Goal: Transaction & Acquisition: Obtain resource

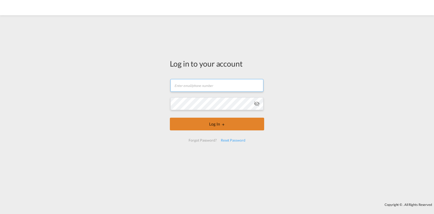
type input "[EMAIL_ADDRESS][DOMAIN_NAME]"
click at [210, 123] on button "Log In" at bounding box center [217, 123] width 94 height 13
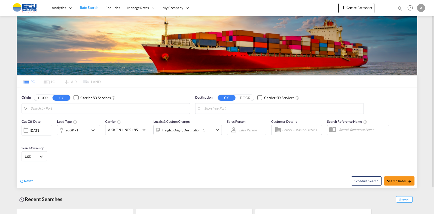
type input "[GEOGRAPHIC_DATA], MXVER"
type input "[GEOGRAPHIC_DATA], [GEOGRAPHIC_DATA]"
click at [145, 129] on span at bounding box center [144, 129] width 3 height 3
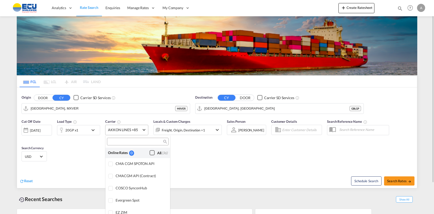
scroll to position [432, 0]
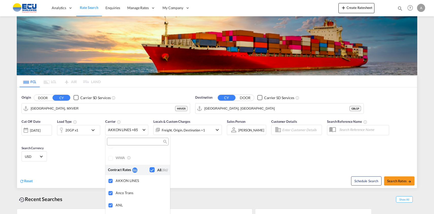
click at [73, 108] on md-backdrop at bounding box center [217, 107] width 434 height 214
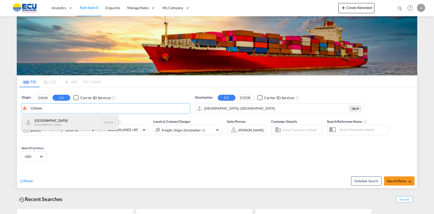
click at [43, 122] on div "Shanghai [GEOGRAPHIC_DATA] CNSHA" at bounding box center [70, 122] width 96 height 15
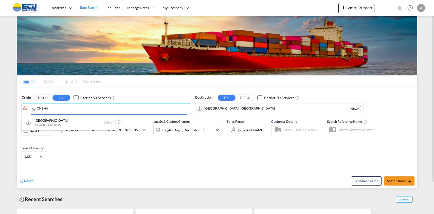
type input "[GEOGRAPHIC_DATA], [GEOGRAPHIC_DATA]"
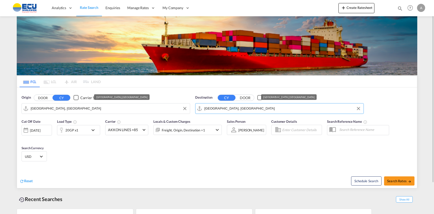
drag, startPoint x: 220, startPoint y: 110, endPoint x: 239, endPoint y: 109, distance: 19.0
click at [220, 109] on input "[GEOGRAPHIC_DATA], [GEOGRAPHIC_DATA]" at bounding box center [283, 109] width 157 height 8
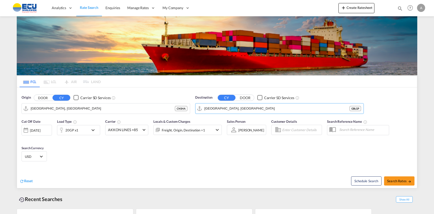
drag, startPoint x: 257, startPoint y: 109, endPoint x: 176, endPoint y: 102, distance: 80.7
click at [176, 102] on div "Origin DOOR CY Carrier SD Services [GEOGRAPHIC_DATA], CNSHA CNSHA Destination C…" at bounding box center [217, 101] width 400 height 29
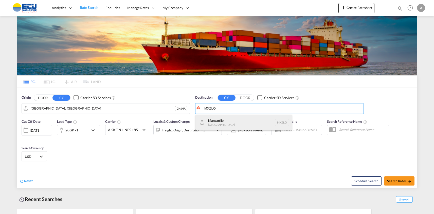
click at [217, 120] on div "Manzanillo [GEOGRAPHIC_DATA] [GEOGRAPHIC_DATA]" at bounding box center [244, 122] width 96 height 15
type input "Manzanillo, MXZLO"
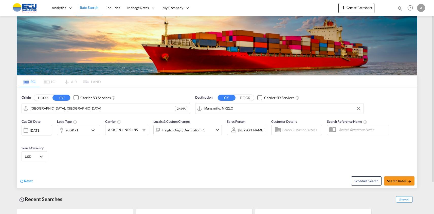
click at [93, 129] on md-icon "icon-chevron-down" at bounding box center [94, 130] width 9 height 6
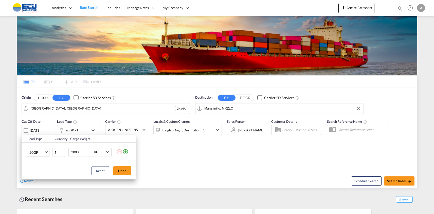
click at [46, 152] on span "Choose: \a20GP" at bounding box center [46, 151] width 3 height 3
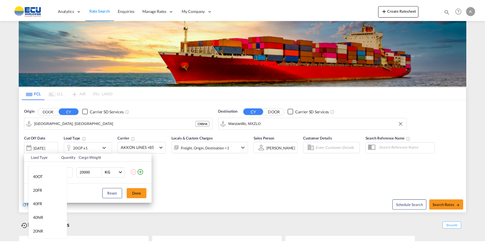
scroll to position [101, 0]
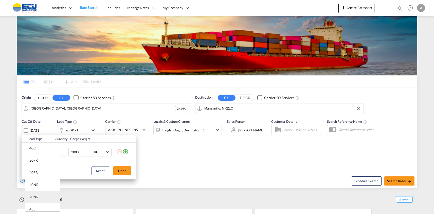
click at [37, 194] on md-option "20NR" at bounding box center [42, 197] width 35 height 12
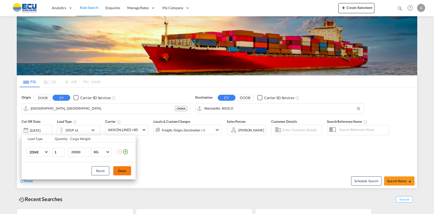
click at [122, 170] on button "Done" at bounding box center [122, 170] width 18 height 9
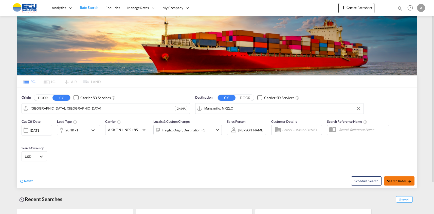
click at [401, 181] on span "Search Rates" at bounding box center [399, 181] width 24 height 4
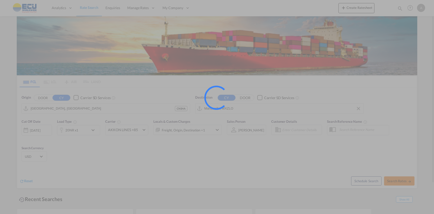
type input "CNSHA to MXZLO / [DATE]"
